Goal: Transaction & Acquisition: Register for event/course

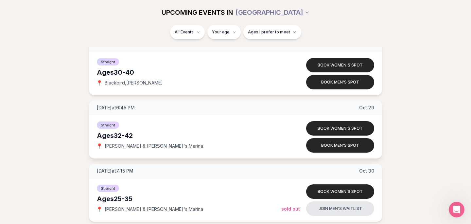
scroll to position [855, 0]
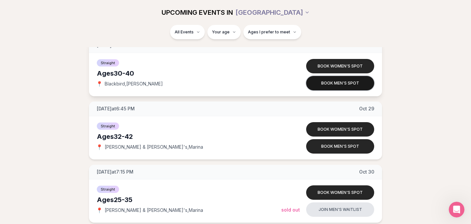
click at [353, 83] on button "Book men's spot" at bounding box center [340, 83] width 68 height 14
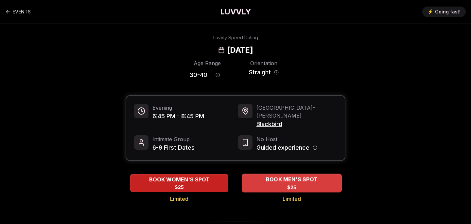
click at [275, 175] on span "BOOK MEN'S SPOT" at bounding box center [291, 179] width 54 height 8
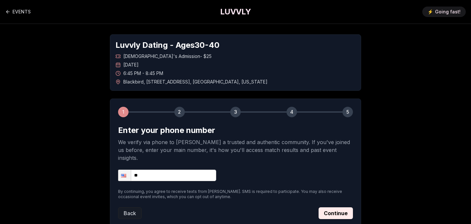
click at [139, 172] on input "**" at bounding box center [167, 174] width 98 height 11
type input "**********"
click at [336, 207] on button "Continue" at bounding box center [335, 213] width 34 height 12
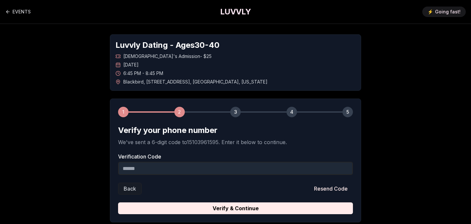
click at [285, 171] on input "Verification Code" at bounding box center [235, 167] width 235 height 13
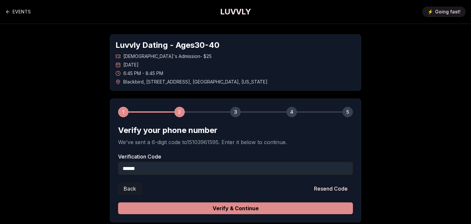
type input "******"
click at [287, 211] on button "Verify & Continue" at bounding box center [235, 208] width 235 height 12
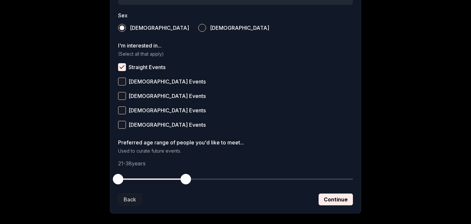
scroll to position [253, 0]
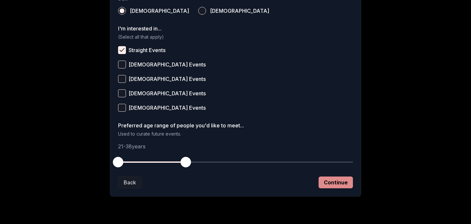
click at [345, 187] on button "Continue" at bounding box center [335, 182] width 34 height 12
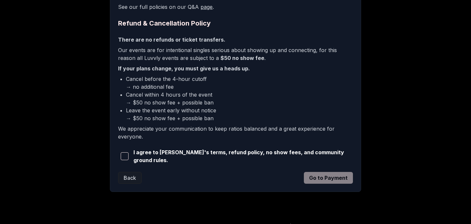
scroll to position [163, 0]
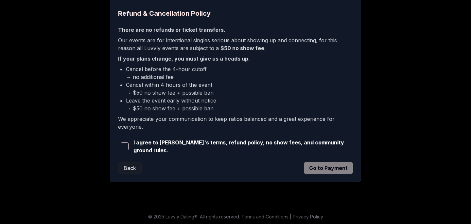
click at [125, 146] on span "button" at bounding box center [125, 146] width 8 height 8
click at [331, 171] on button "Go to Payment" at bounding box center [328, 168] width 49 height 12
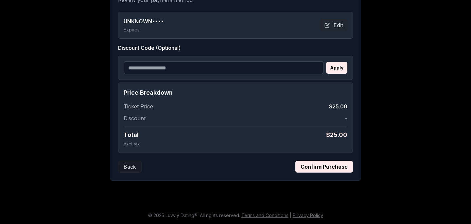
click at [199, 66] on input "Discount Code (Optional)" at bounding box center [224, 67] width 200 height 13
paste input "**********"
type input "**********"
click at [342, 66] on button "Apply" at bounding box center [336, 68] width 21 height 12
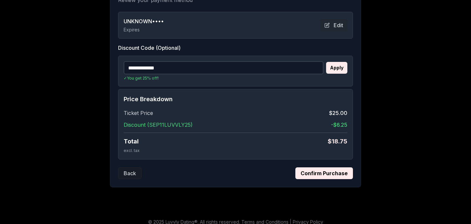
click at [328, 175] on button "Confirm Purchase" at bounding box center [324, 173] width 58 height 12
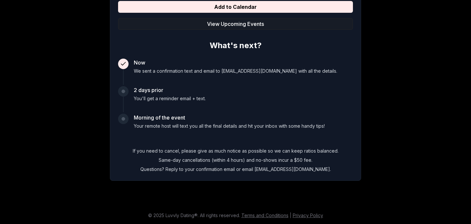
scroll to position [0, 0]
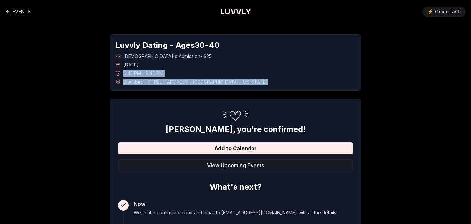
drag, startPoint x: 124, startPoint y: 74, endPoint x: 248, endPoint y: 82, distance: 124.7
click at [248, 82] on div "[DEMOGRAPHIC_DATA]'s Admission - $25 [DATE] 6:45 PM - 8:45 PM Blackbird , [STRE…" at bounding box center [235, 69] width 240 height 32
copy div "6:45 PM - 8:45 PM Blackbird , [STREET_ADDRESS][US_STATE]"
drag, startPoint x: 124, startPoint y: 64, endPoint x: 255, endPoint y: 86, distance: 133.5
click at [255, 86] on div "Luvvly Dating - Ages [DEMOGRAPHIC_DATA] [DEMOGRAPHIC_DATA]'s Admission - $25 [D…" at bounding box center [235, 62] width 251 height 56
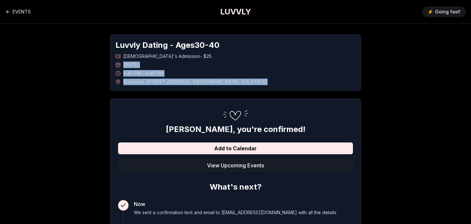
copy div "[DATE] 6:45 PM - 8:45 PM Blackbird , [STREET_ADDRESS][US_STATE]"
